Goal: Information Seeking & Learning: Learn about a topic

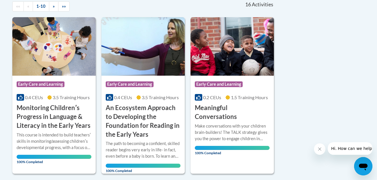
click at [319, 148] on button "Close message from company" at bounding box center [319, 148] width 11 height 11
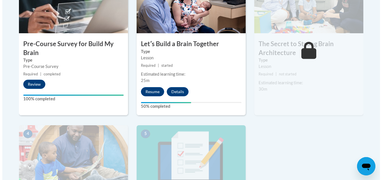
scroll to position [213, 0]
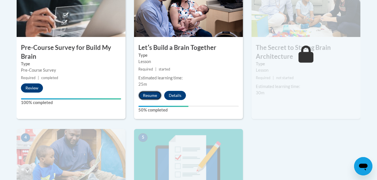
click at [146, 94] on button "Resume" at bounding box center [149, 95] width 23 height 9
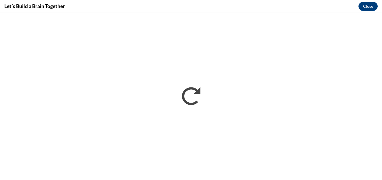
scroll to position [0, 0]
